Goal: Transaction & Acquisition: Purchase product/service

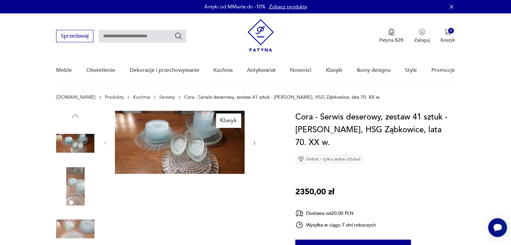
scroll to position [34, 0]
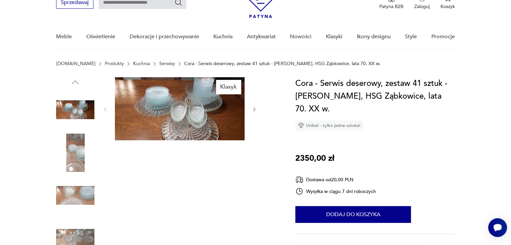
click at [80, 195] on img at bounding box center [75, 195] width 38 height 38
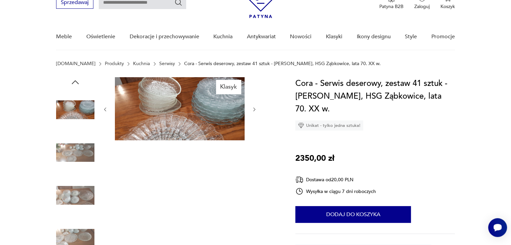
click at [80, 194] on img at bounding box center [75, 195] width 38 height 38
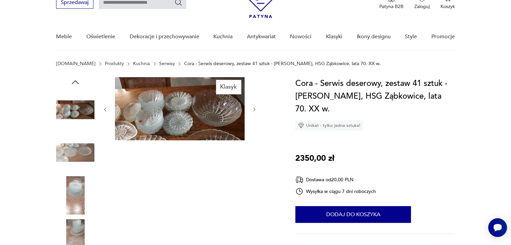
click at [76, 199] on img at bounding box center [75, 195] width 38 height 38
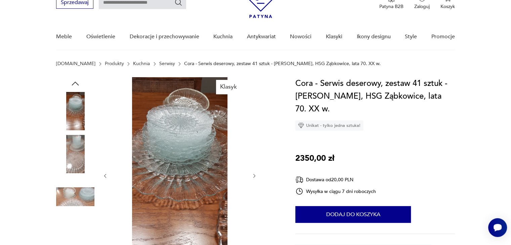
click at [73, 200] on img at bounding box center [75, 197] width 38 height 38
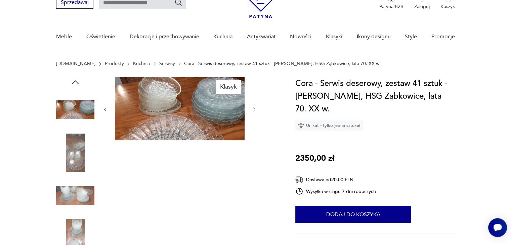
click at [73, 205] on img at bounding box center [75, 195] width 38 height 38
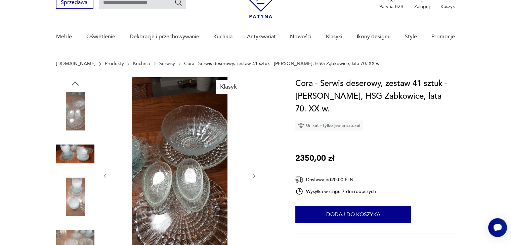
click at [74, 203] on img at bounding box center [75, 197] width 38 height 38
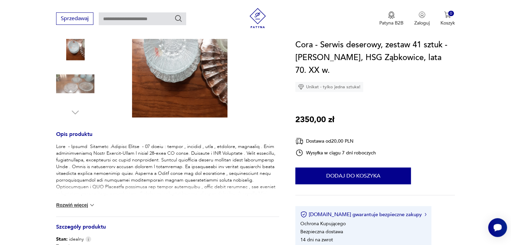
scroll to position [202, 0]
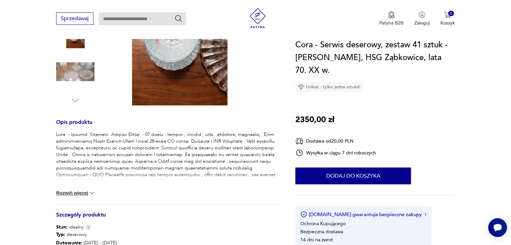
click at [78, 164] on p at bounding box center [167, 191] width 223 height 121
